Goal: Task Accomplishment & Management: Manage account settings

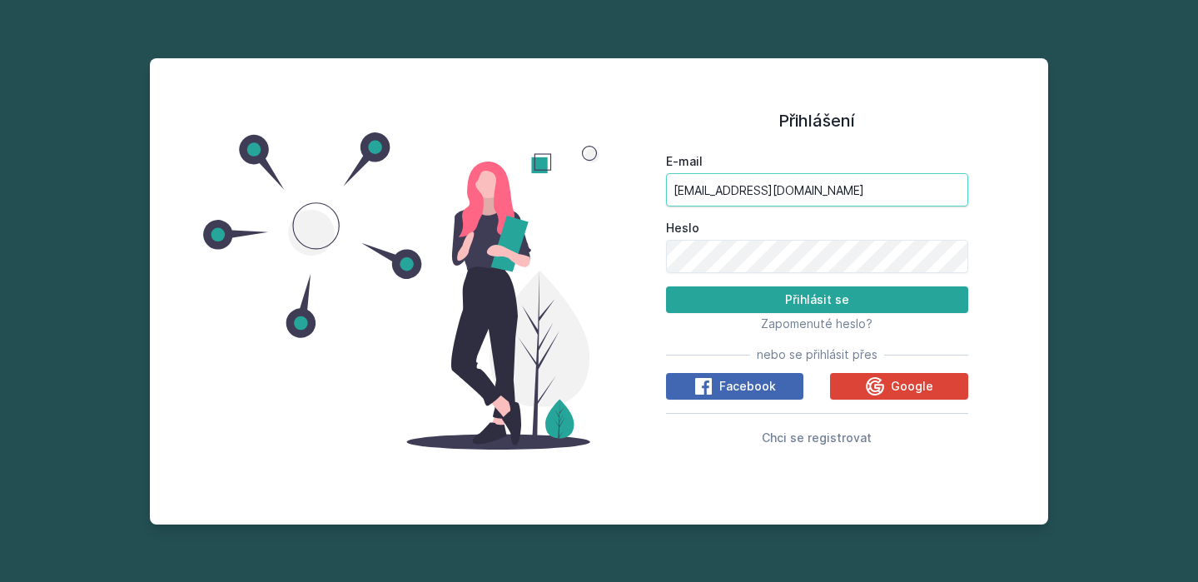
type input "[EMAIL_ADDRESS][DOMAIN_NAME]"
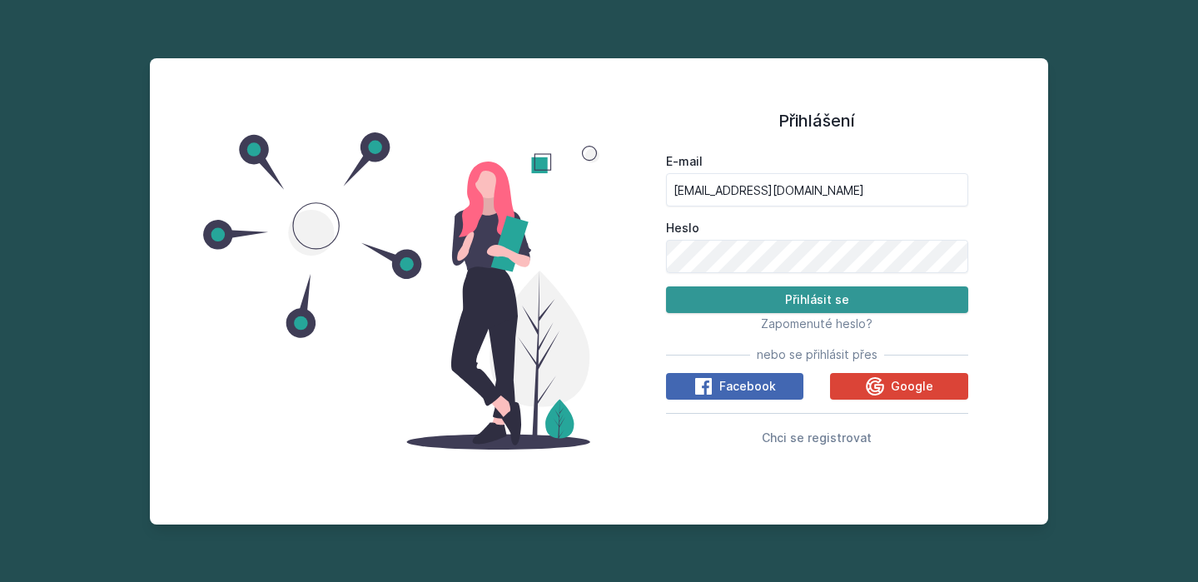
click at [728, 299] on button "Přihlásit se" at bounding box center [817, 299] width 303 height 27
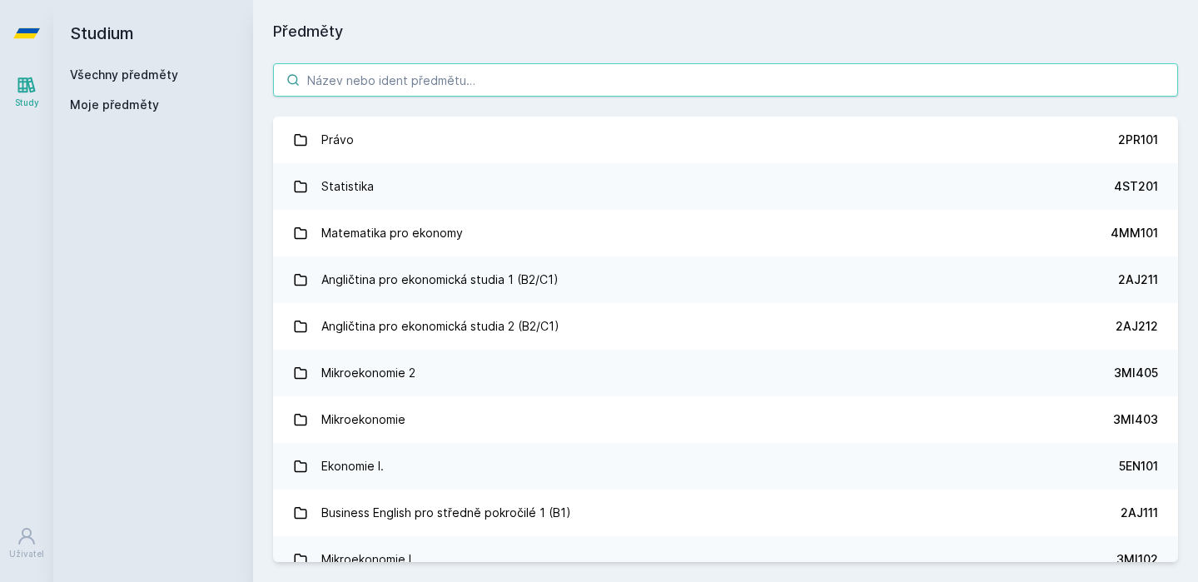
click at [475, 87] on input "search" at bounding box center [725, 79] width 905 height 33
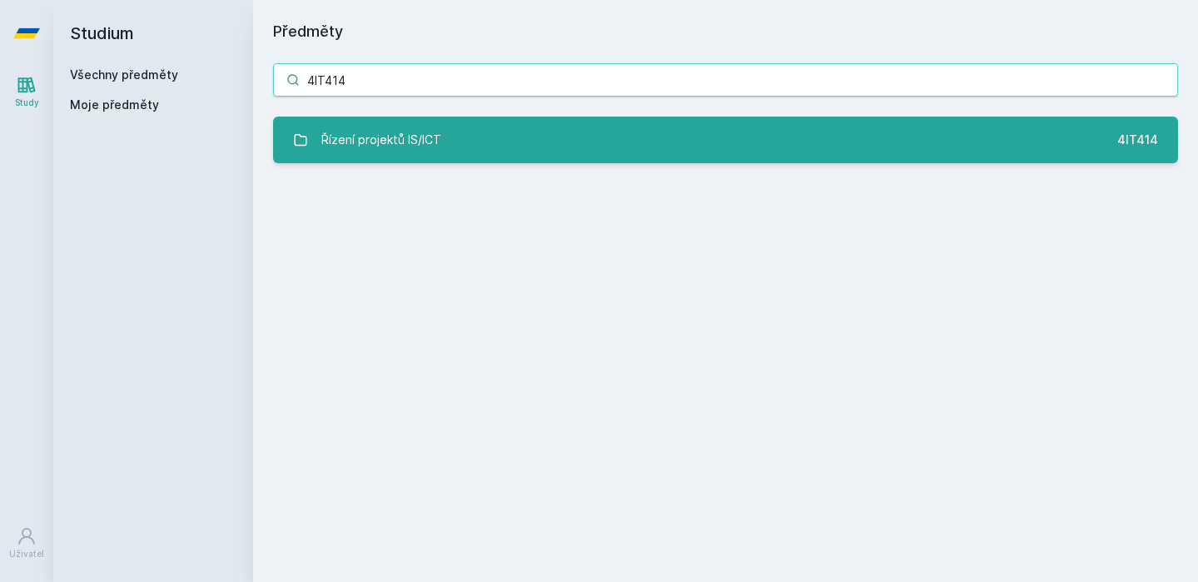
type input "4IT414"
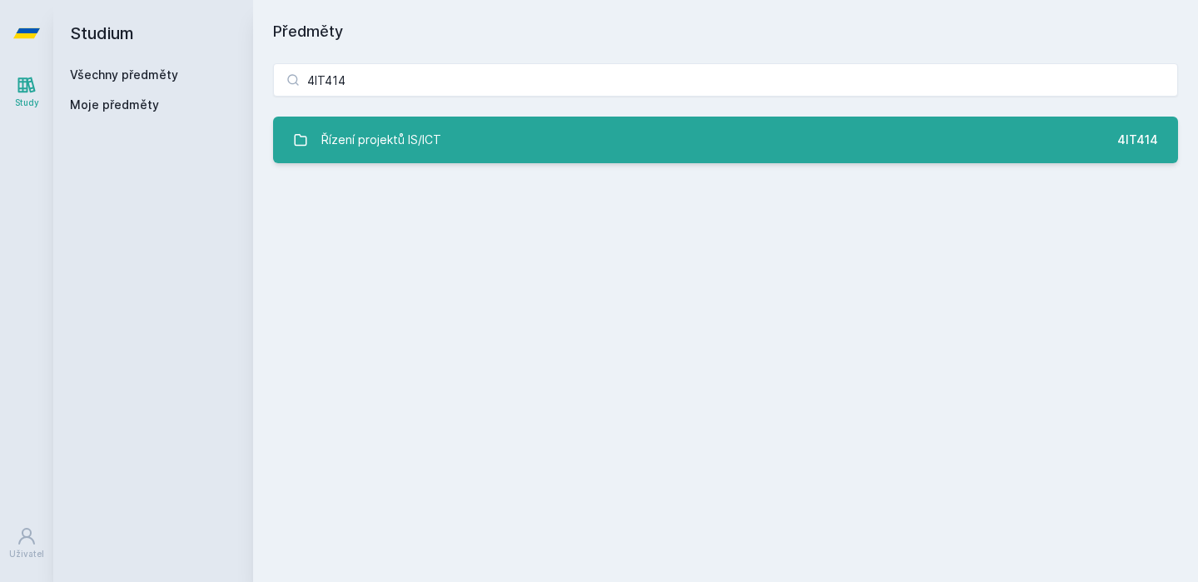
click at [430, 135] on div "Řízení projektů IS/ICT" at bounding box center [381, 139] width 120 height 33
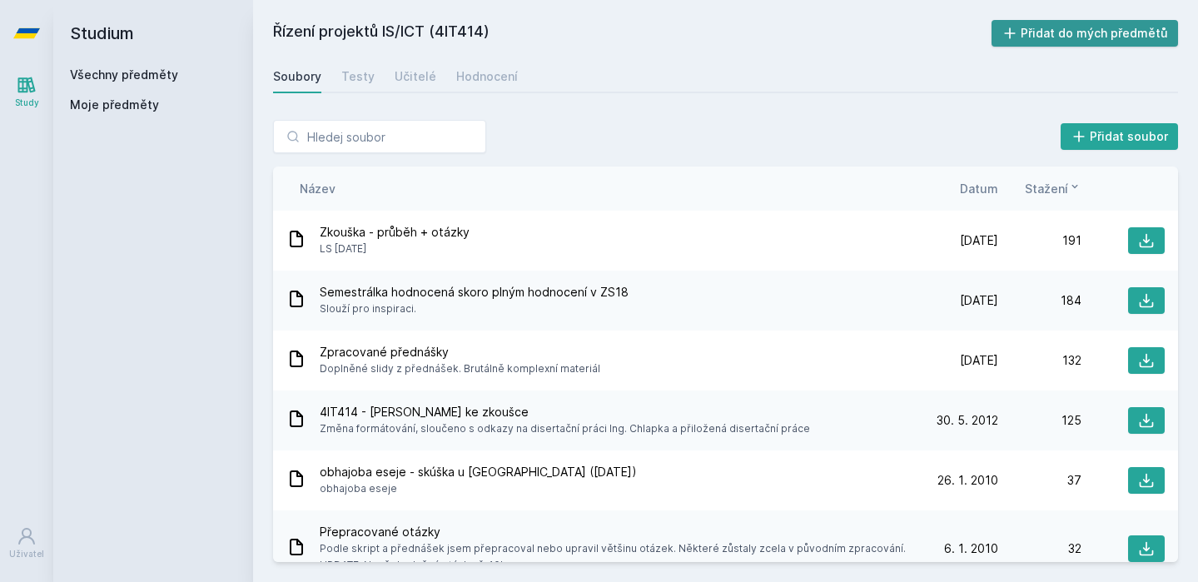
click at [1073, 38] on button "Přidat do mých předmětů" at bounding box center [1084, 33] width 187 height 27
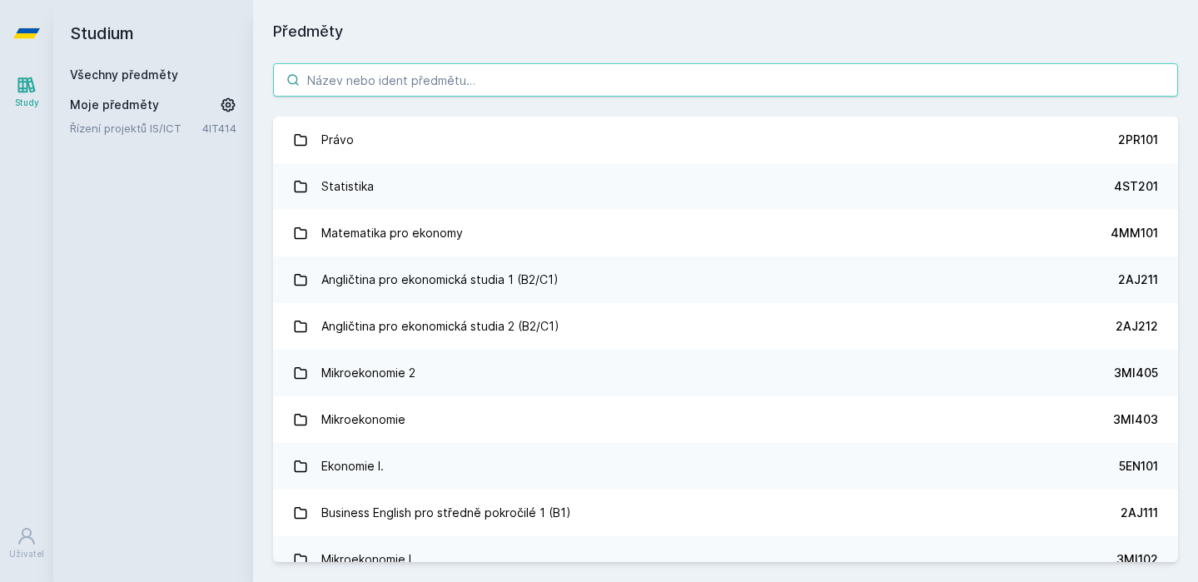
click at [351, 71] on input "search" at bounding box center [725, 79] width 905 height 33
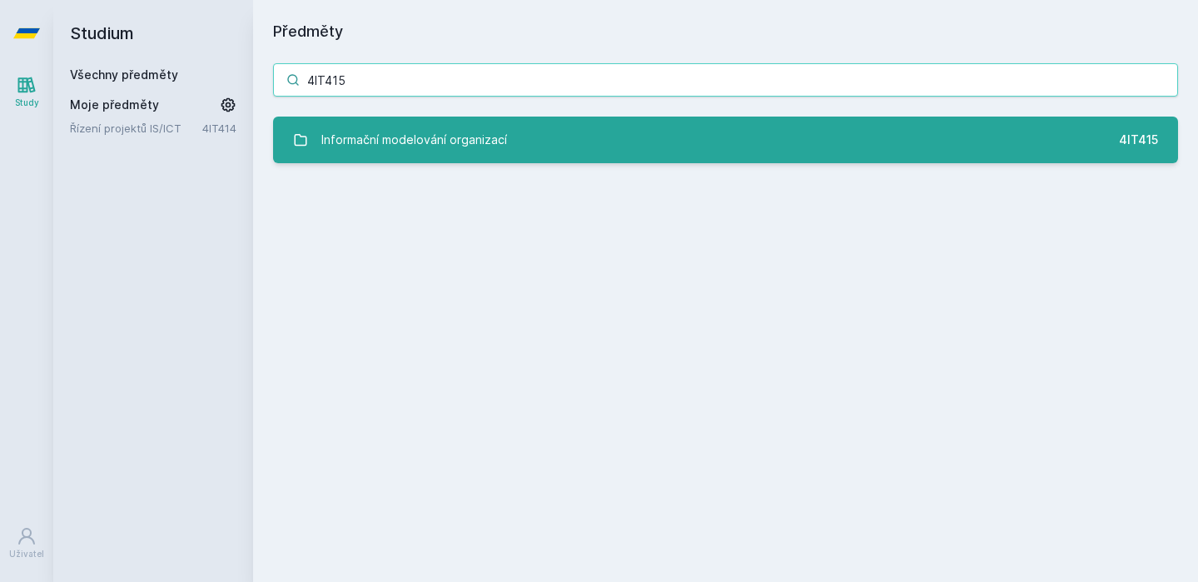
type input "4IT415"
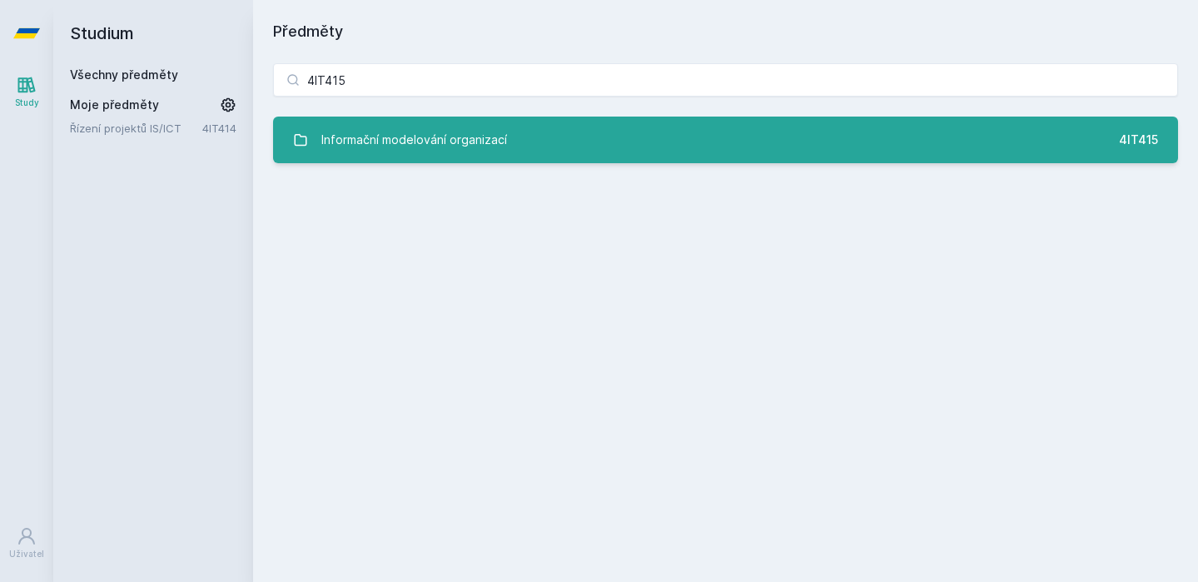
click at [321, 131] on div "Informační modelování organizací" at bounding box center [414, 139] width 186 height 33
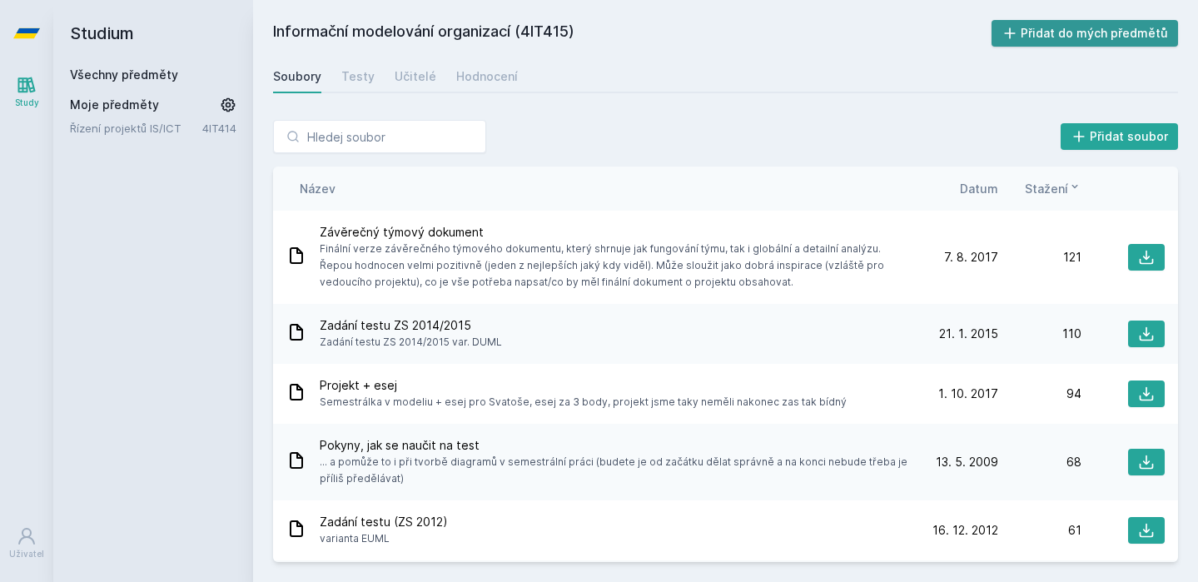
click at [1025, 42] on button "Přidat do mých předmětů" at bounding box center [1084, 33] width 187 height 27
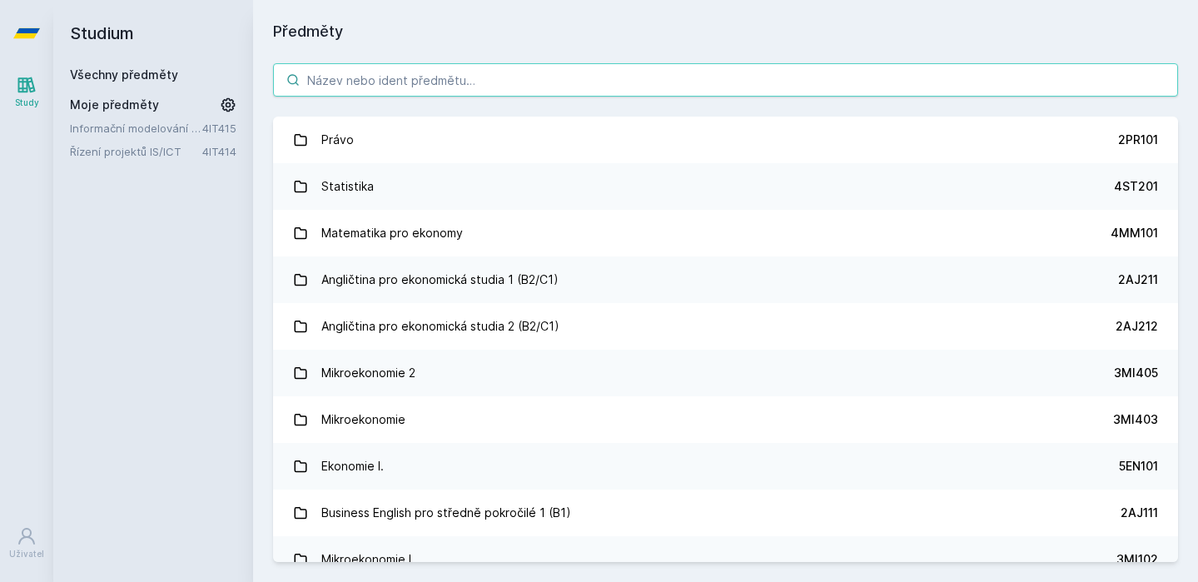
click at [311, 87] on input "search" at bounding box center [725, 79] width 905 height 33
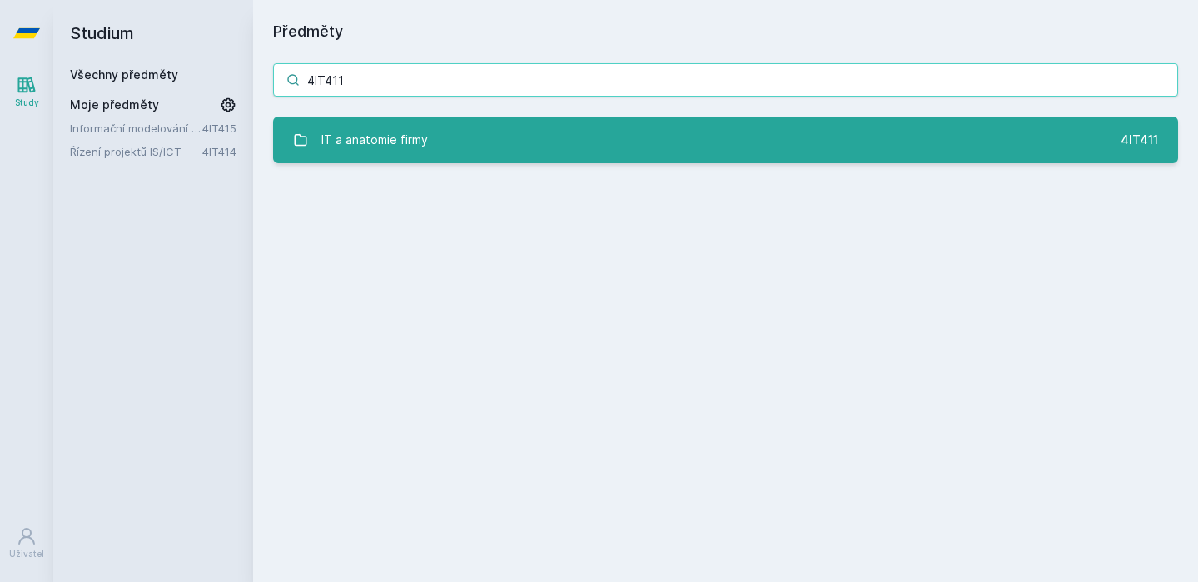
type input "4IT411"
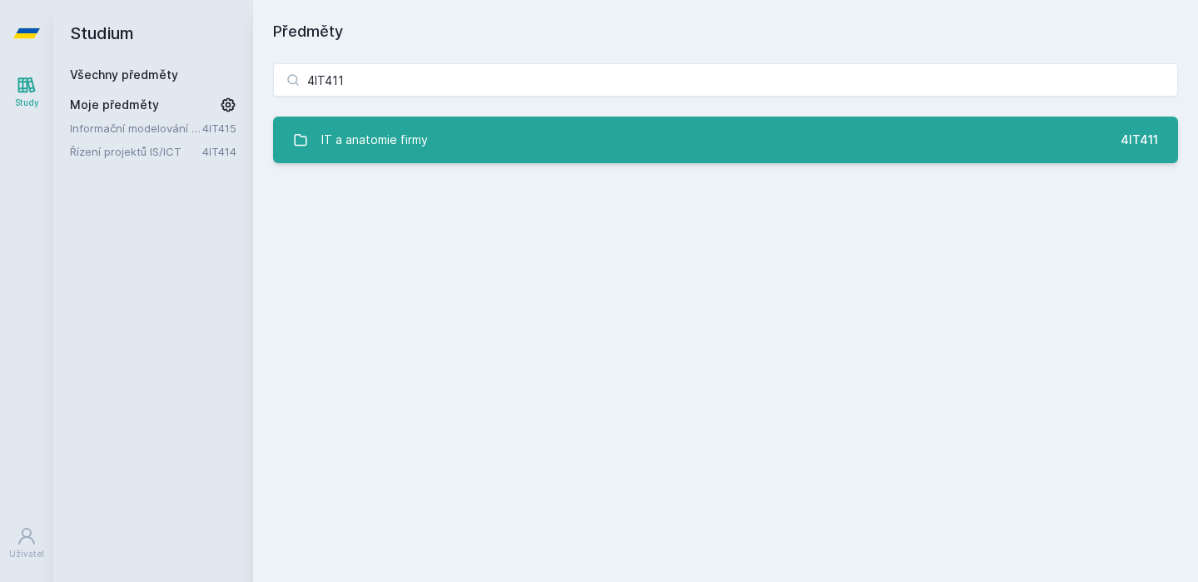
click at [337, 132] on div "IT a anatomie firmy" at bounding box center [374, 139] width 107 height 33
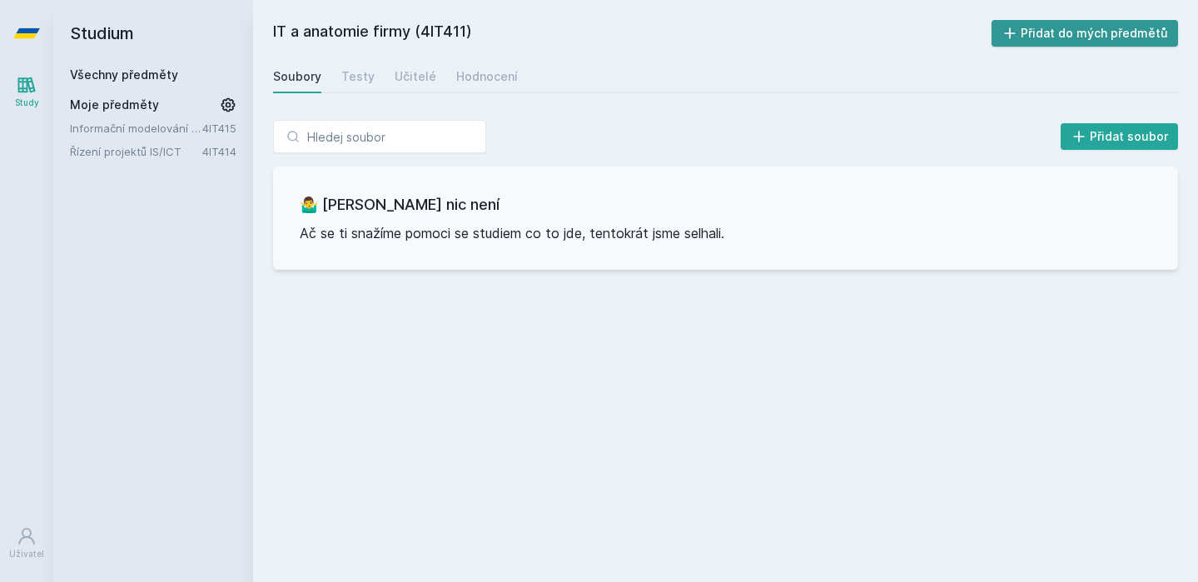
click at [1088, 29] on button "Přidat do mých předmětů" at bounding box center [1084, 33] width 187 height 27
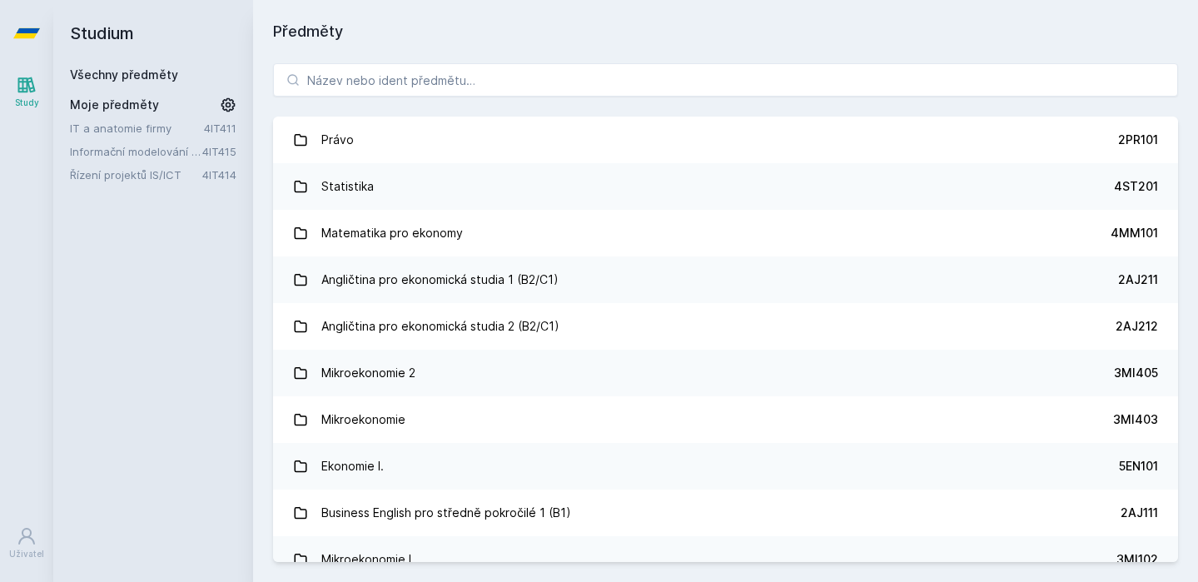
click at [401, 97] on div "Právo 2PR101 Statistika 4ST201 Matematika pro ekonomy 4MM101 Angličtina pro eko…" at bounding box center [725, 312] width 945 height 539
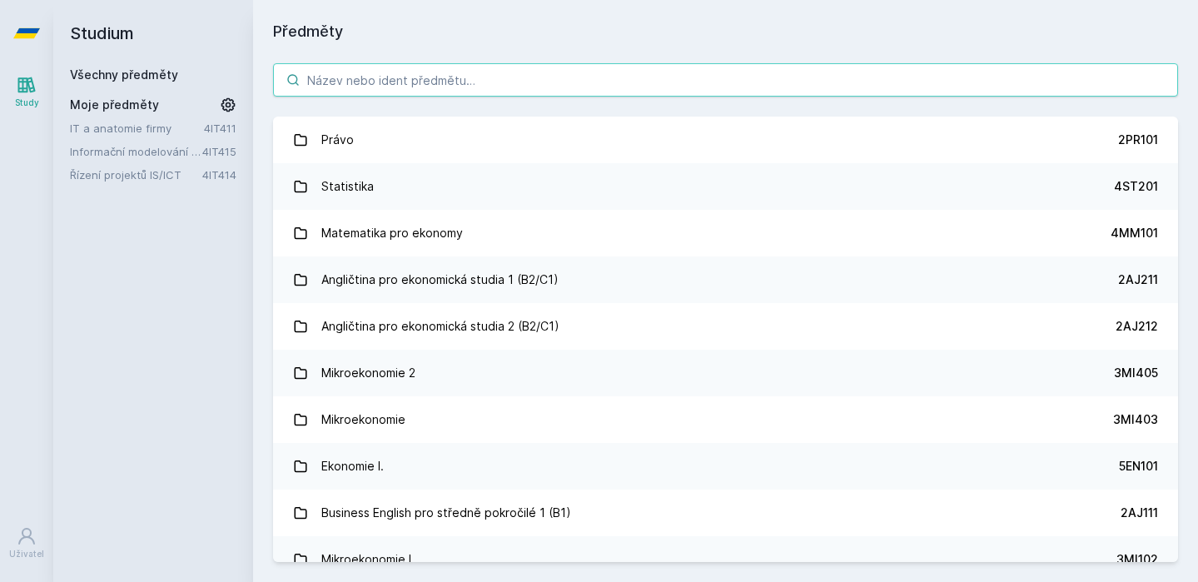
click at [401, 83] on input "search" at bounding box center [725, 79] width 905 height 33
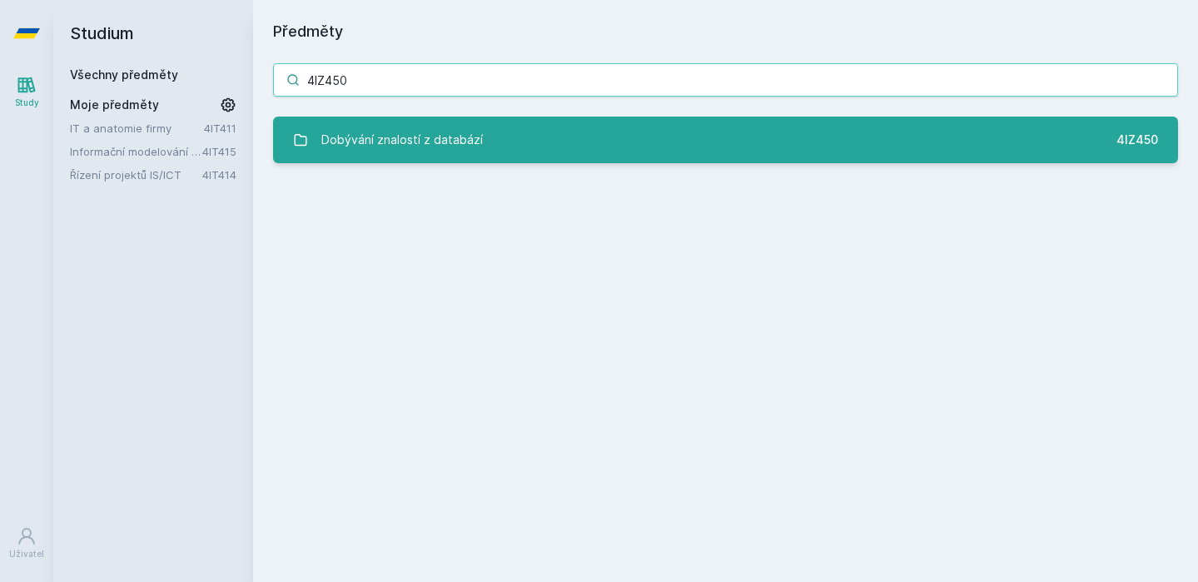
type input "4IZ450"
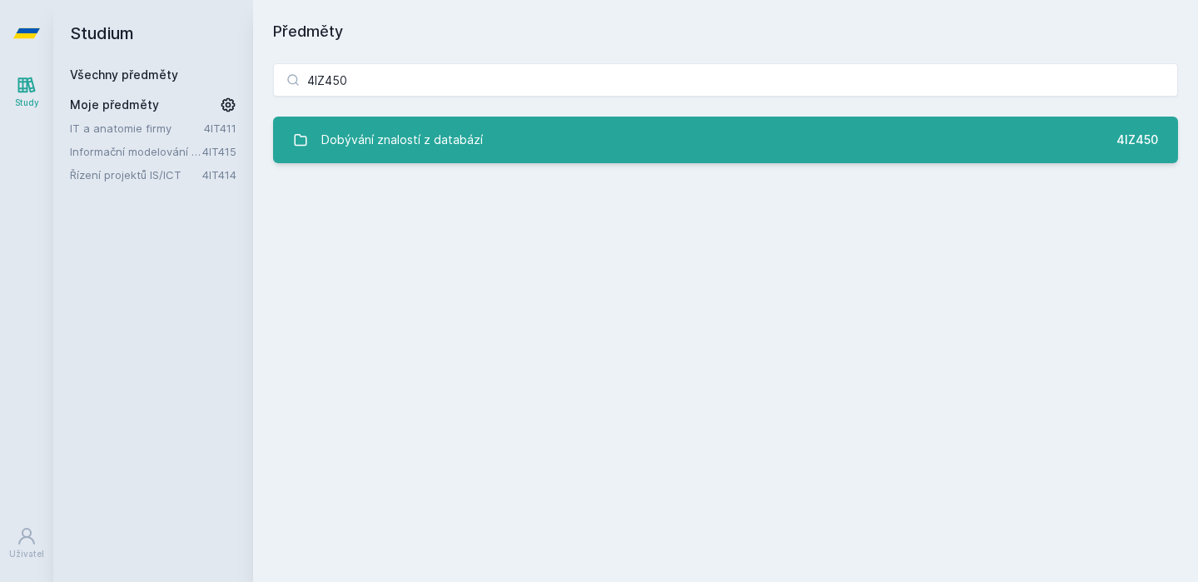
click at [429, 137] on div "Dobývání znalostí z databází" at bounding box center [401, 139] width 161 height 33
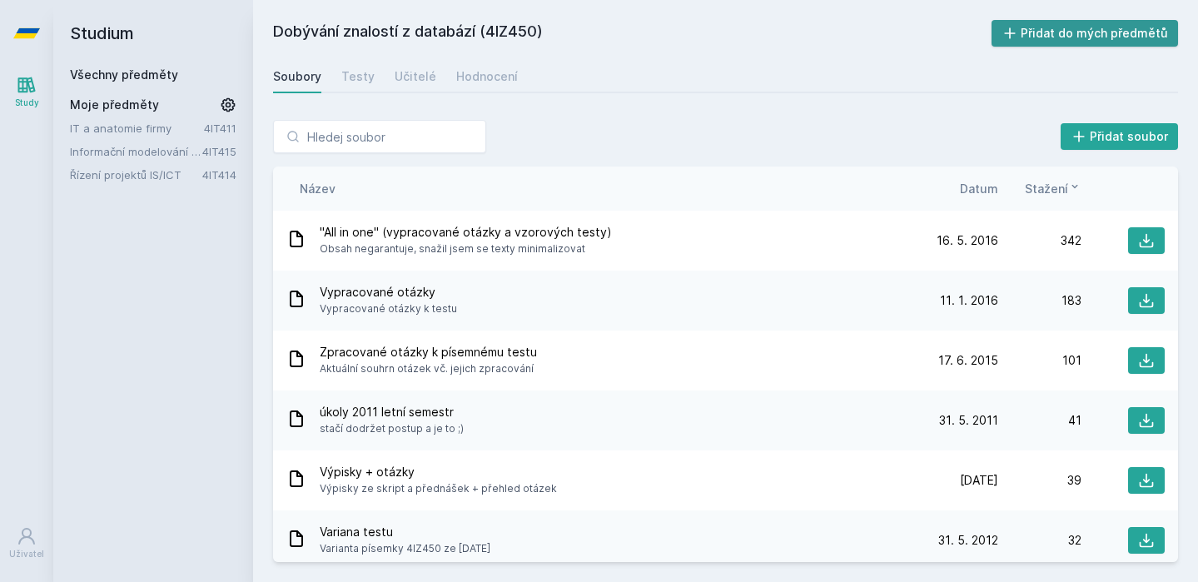
click at [1018, 30] on icon at bounding box center [1009, 33] width 17 height 17
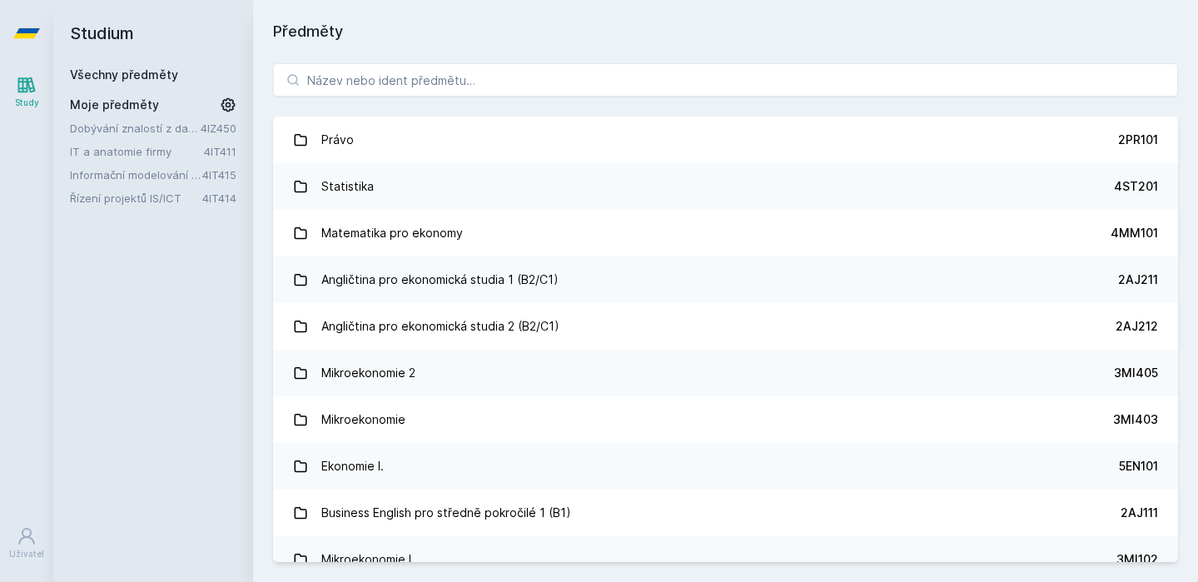
click at [349, 100] on div "Právo 2PR101 Statistika 4ST201 Matematika pro ekonomy 4MM101 Angličtina pro eko…" at bounding box center [725, 312] width 945 height 539
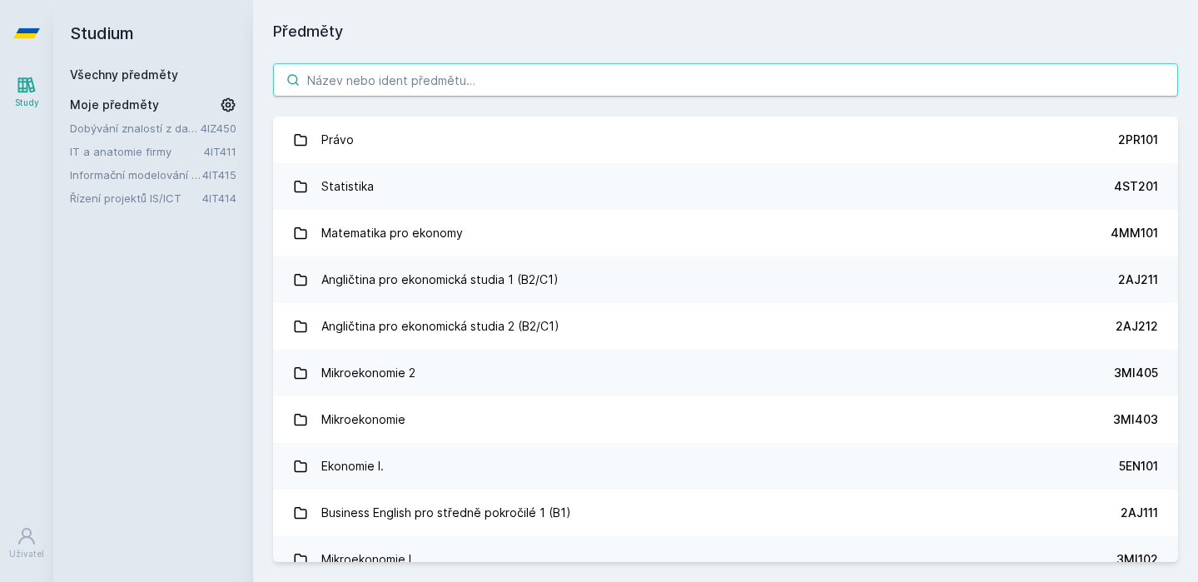
click at [359, 82] on input "search" at bounding box center [725, 79] width 905 height 33
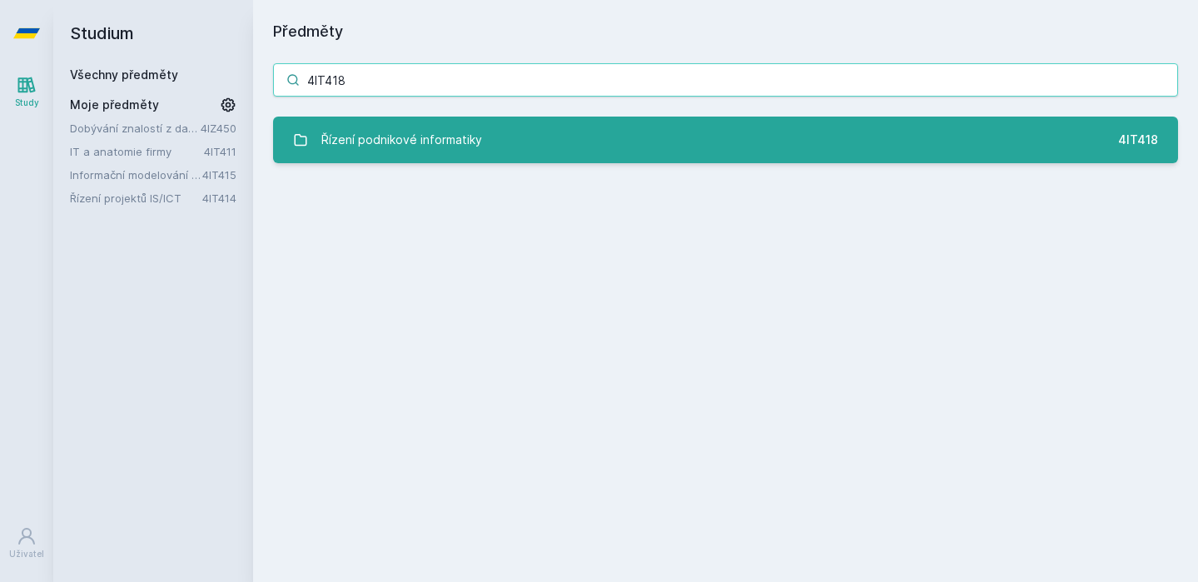
type input "4IT418"
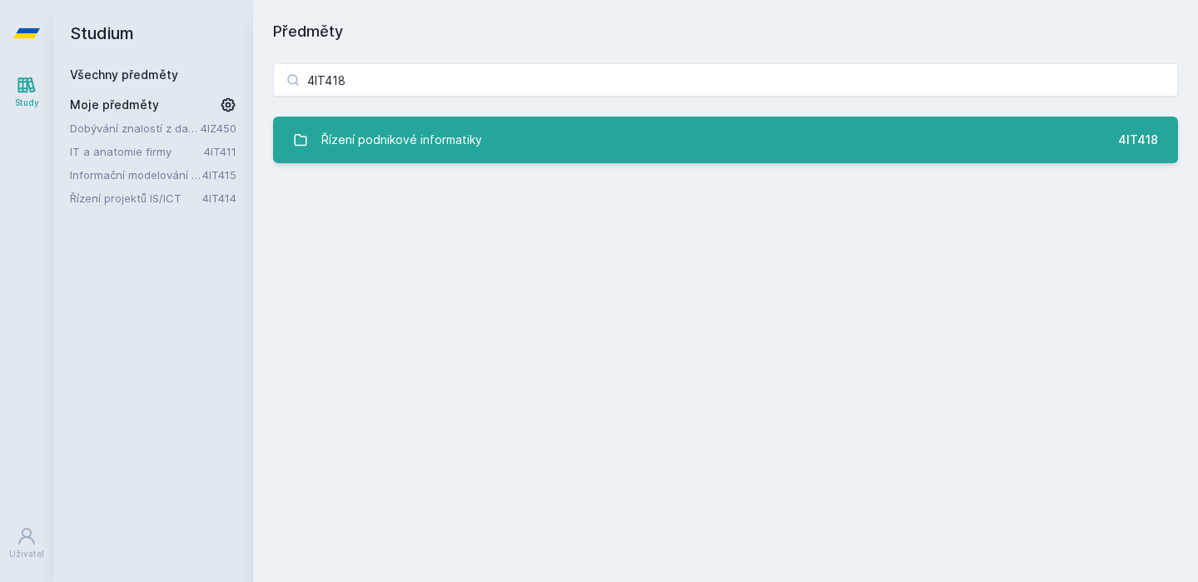
click at [383, 126] on div "Řízení podnikové informatiky" at bounding box center [401, 139] width 161 height 33
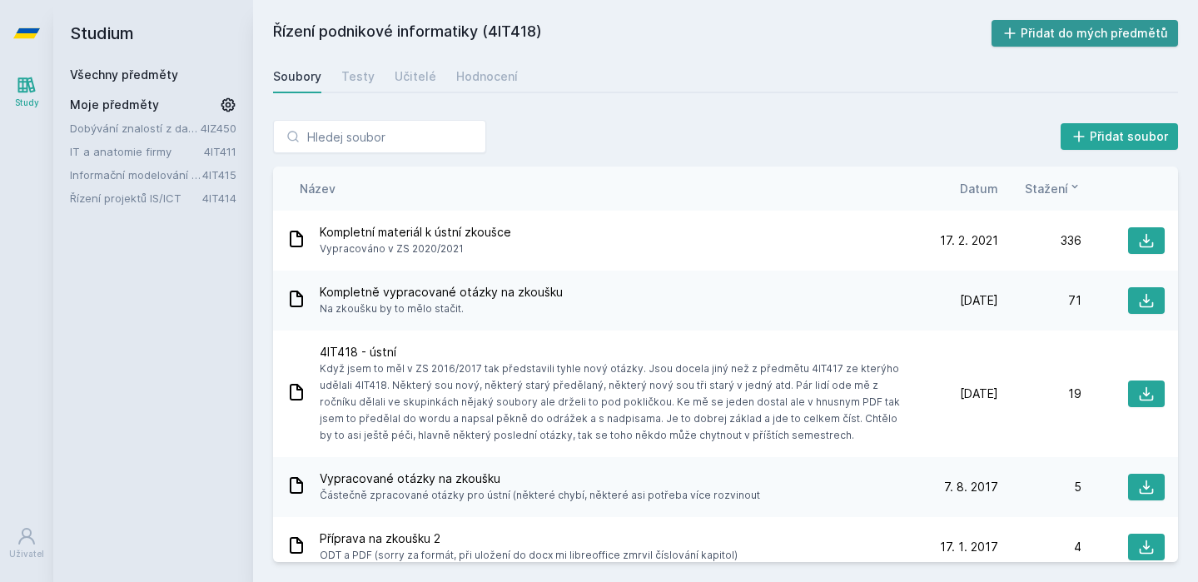
click at [1039, 33] on button "Přidat do mých předmětů" at bounding box center [1084, 33] width 187 height 27
